Goal: Transaction & Acquisition: Download file/media

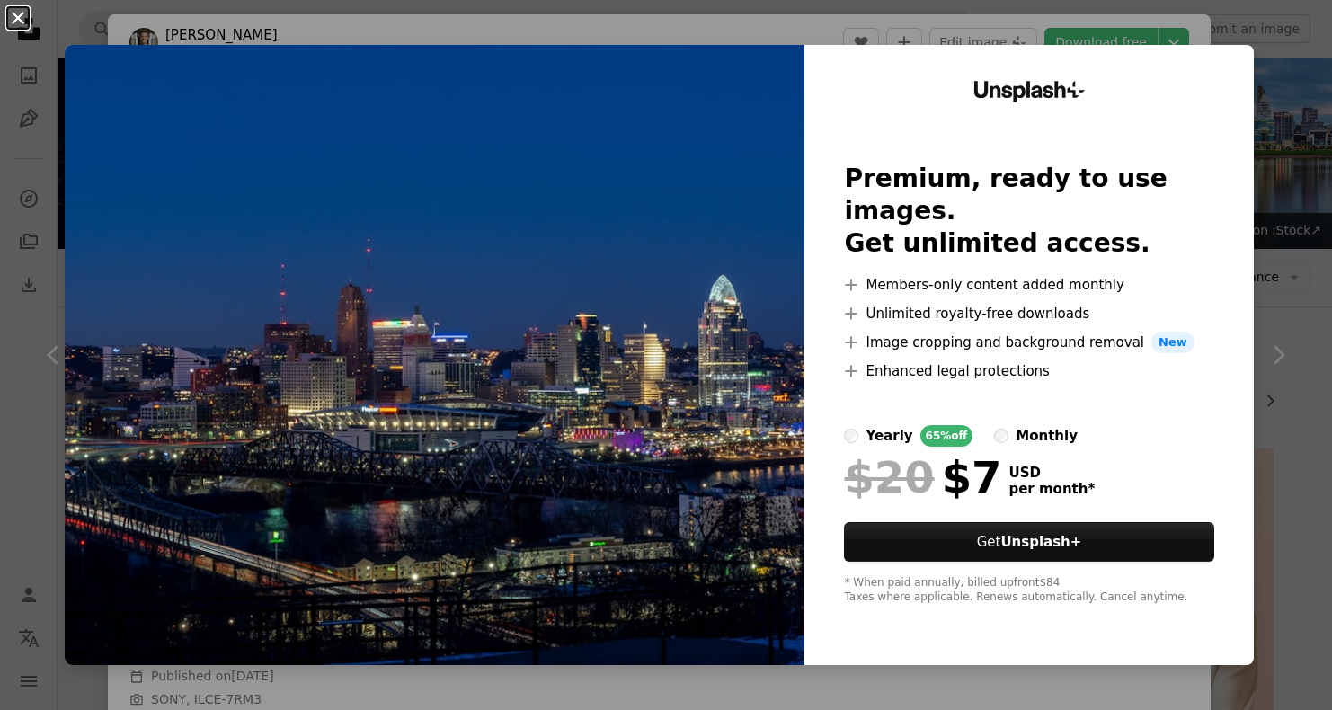
click at [18, 12] on button "An X shape" at bounding box center [18, 18] width 22 height 22
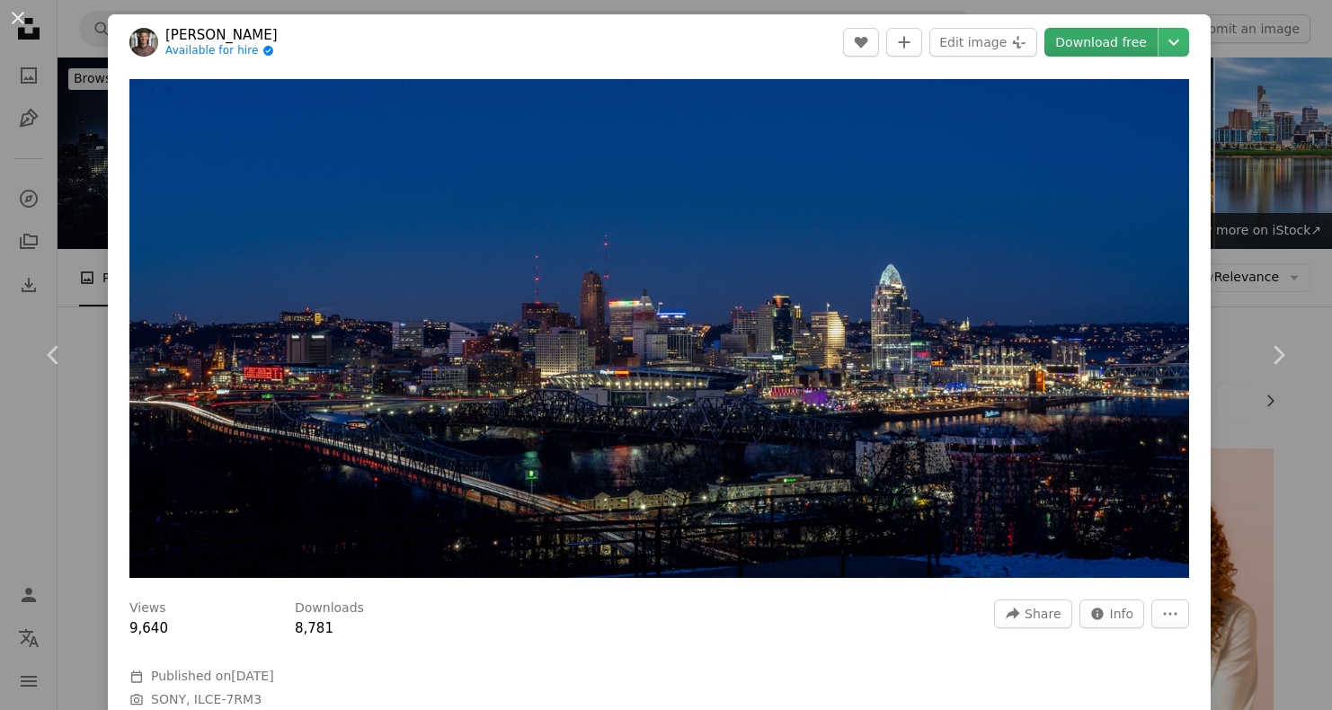
click at [1109, 39] on link "Download free" at bounding box center [1100, 42] width 113 height 29
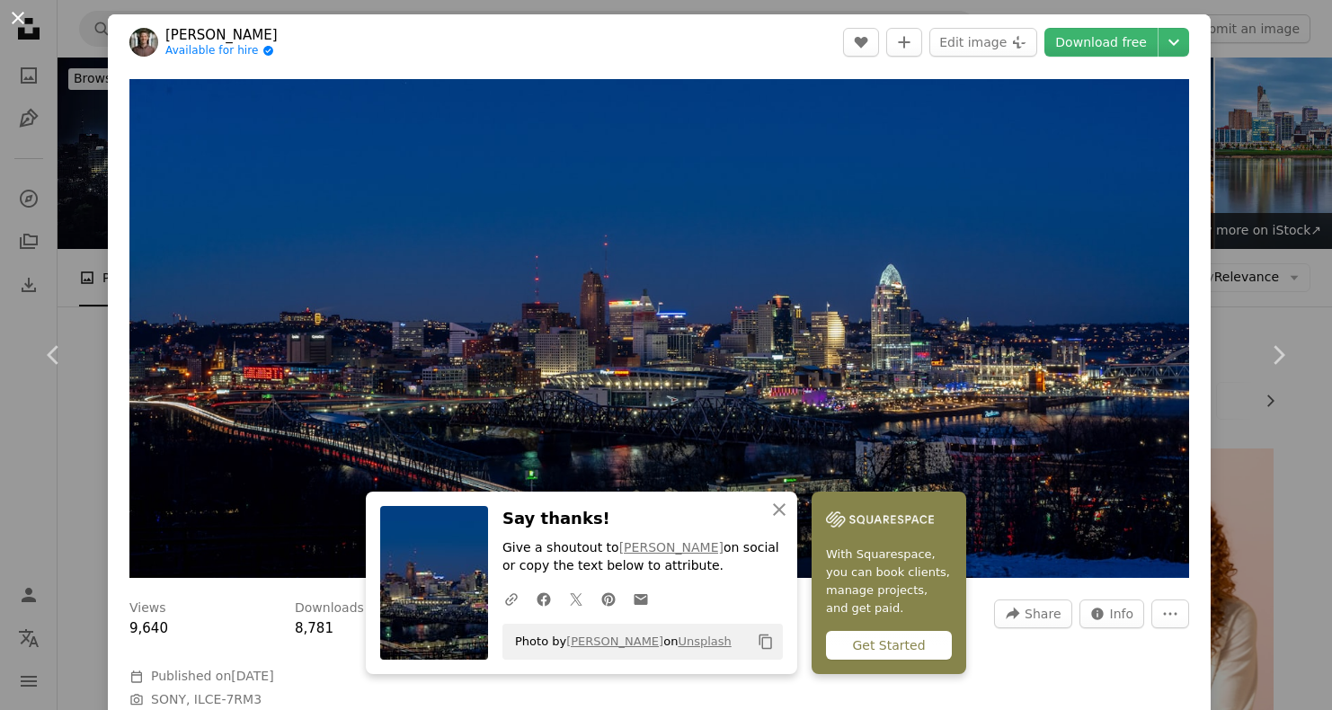
click at [15, 10] on button "An X shape" at bounding box center [18, 18] width 22 height 22
